Goal: Task Accomplishment & Management: Use online tool/utility

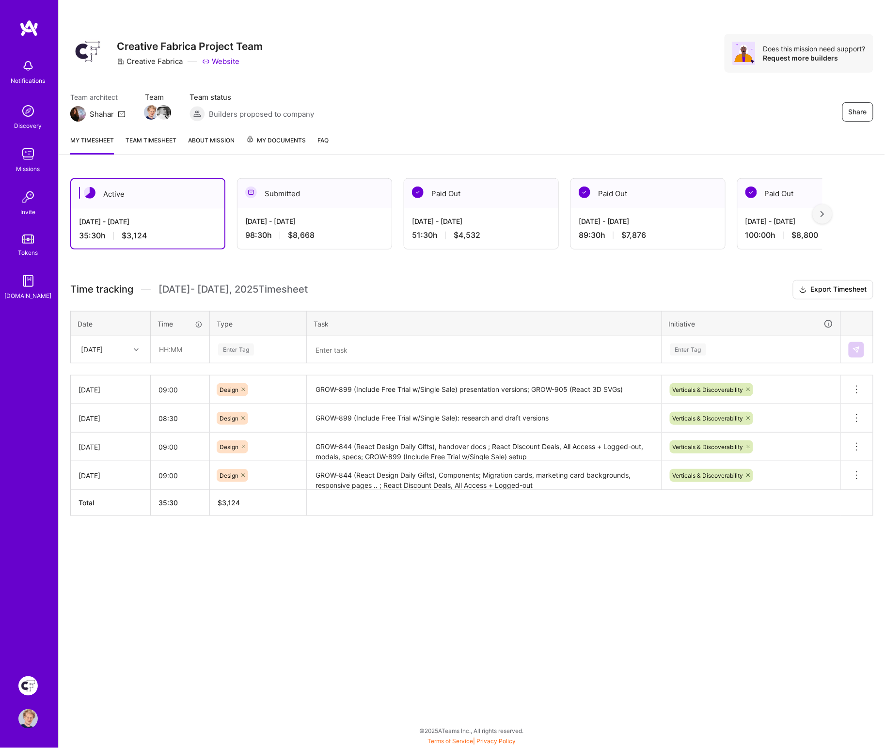
click at [290, 217] on div "[DATE] - [DATE]" at bounding box center [314, 221] width 139 height 10
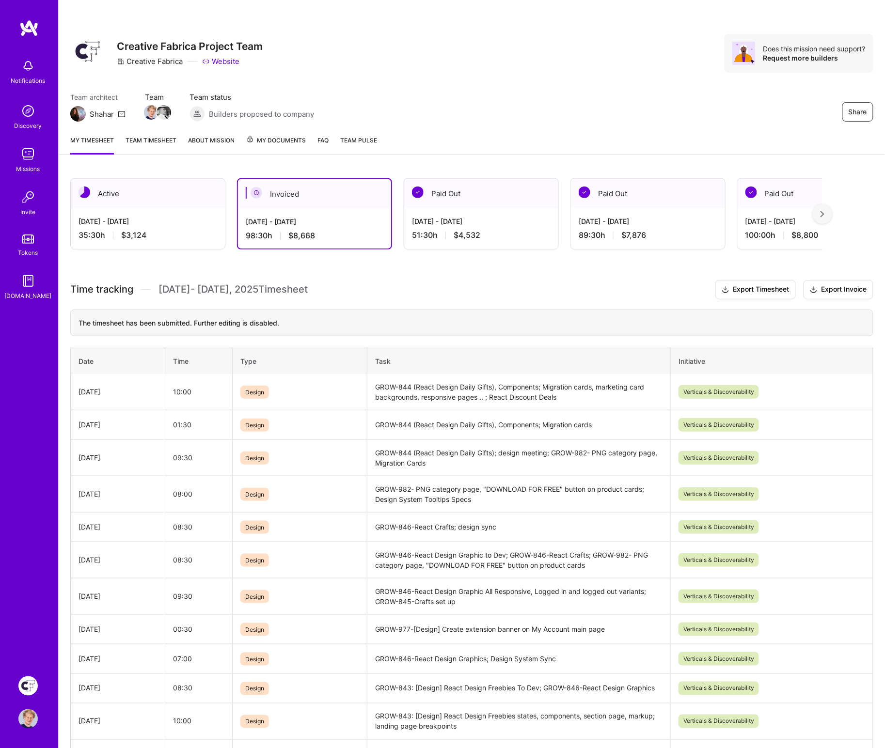
click at [32, 29] on img at bounding box center [28, 27] width 19 height 17
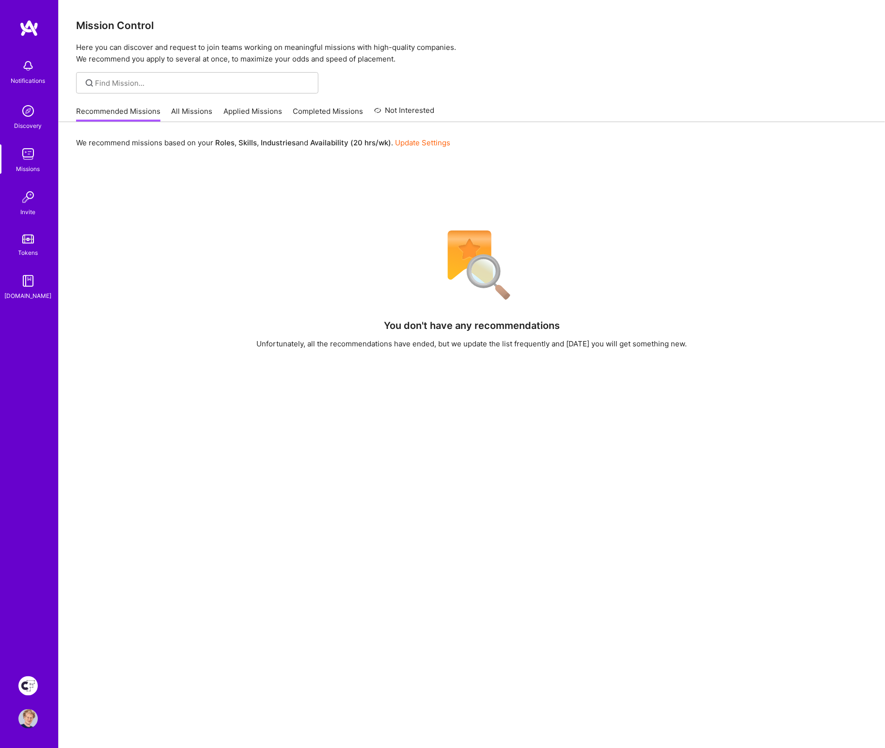
click at [195, 114] on link "All Missions" at bounding box center [192, 114] width 41 height 16
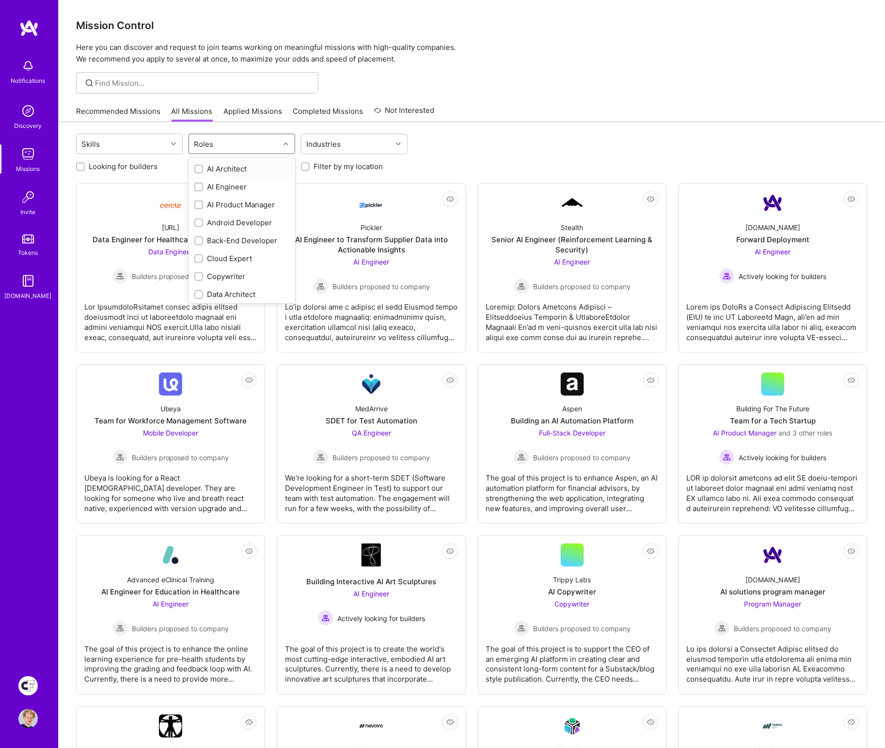
click at [229, 141] on div "Roles" at bounding box center [234, 143] width 91 height 19
click at [210, 288] on div "UX Expert" at bounding box center [241, 293] width 95 height 10
checkbox input "true"
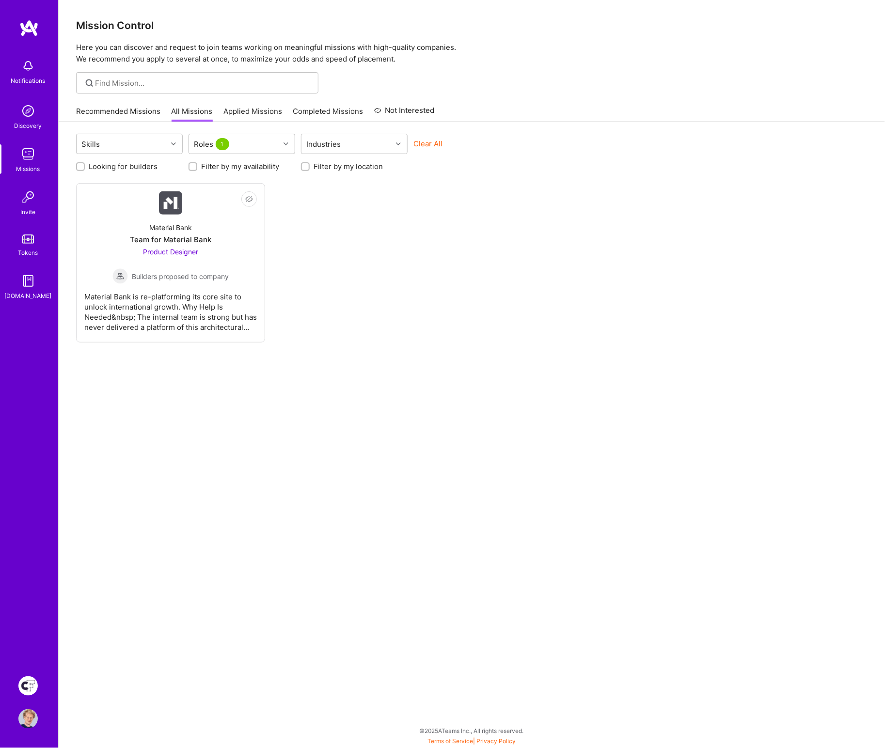
click at [455, 276] on div "Not Interested Material Bank Team for Material Bank Product Designer Builders p…" at bounding box center [471, 262] width 791 height 159
